Goal: Transaction & Acquisition: Purchase product/service

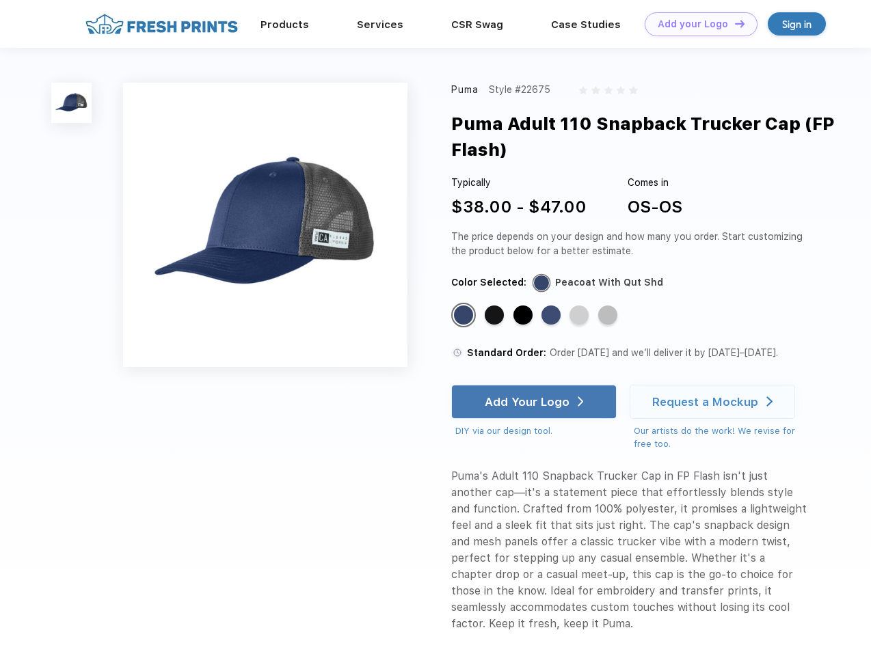
click at [696, 24] on link "Add your Logo Design Tool" at bounding box center [701, 24] width 113 height 24
click at [0, 0] on div "Design Tool" at bounding box center [0, 0] width 0 height 0
click at [734, 23] on link "Add your Logo Design Tool" at bounding box center [701, 24] width 113 height 24
click at [72, 103] on img at bounding box center [71, 103] width 40 height 40
click at [465, 316] on div "Standard Color" at bounding box center [463, 315] width 19 height 19
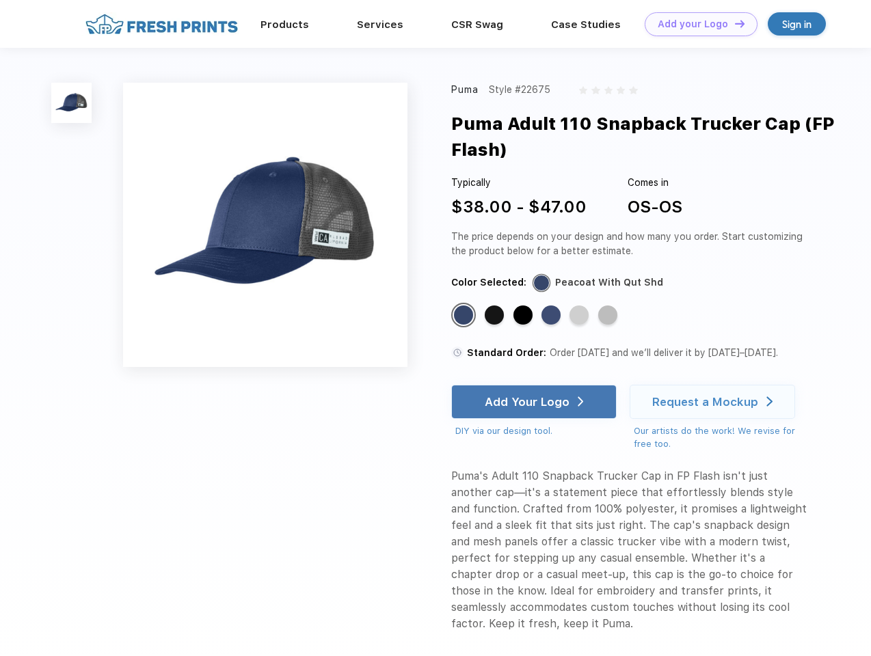
click at [496, 316] on div "Standard Color" at bounding box center [494, 315] width 19 height 19
click at [524, 316] on div "Standard Color" at bounding box center [522, 315] width 19 height 19
click at [552, 316] on div "Standard Color" at bounding box center [551, 315] width 19 height 19
click at [580, 316] on div "Standard Color" at bounding box center [579, 315] width 19 height 19
click at [609, 316] on div "Standard Color" at bounding box center [607, 315] width 19 height 19
